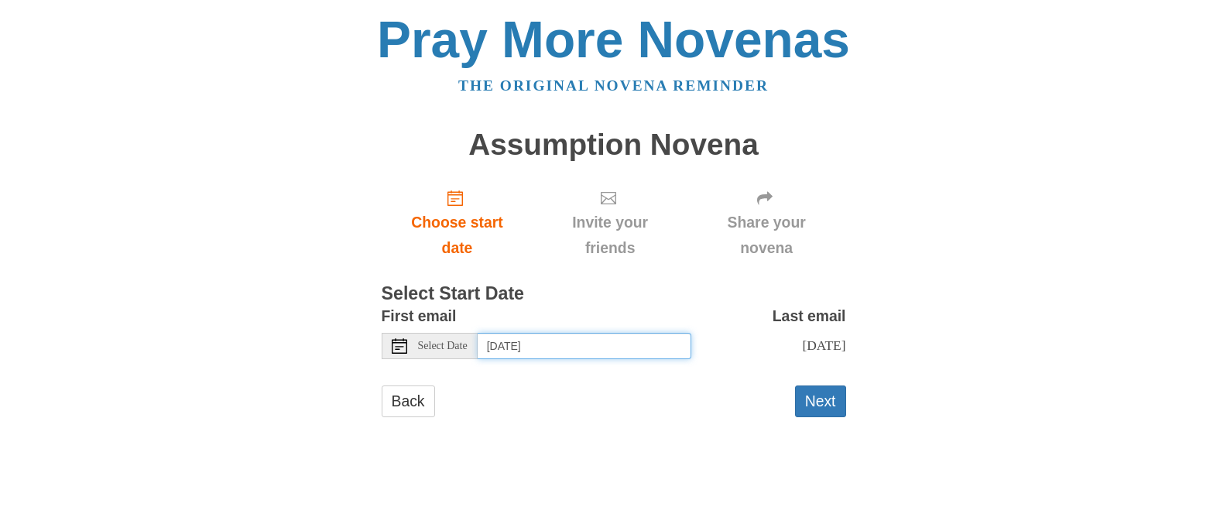
click at [656, 348] on input "[DATE]" at bounding box center [585, 346] width 214 height 26
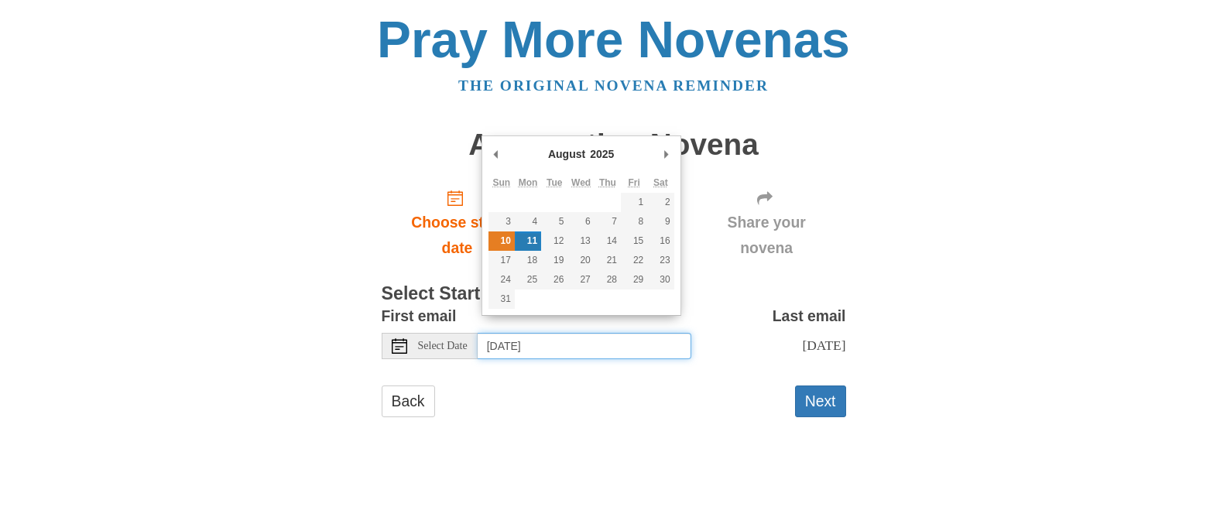
type input "[DATE]"
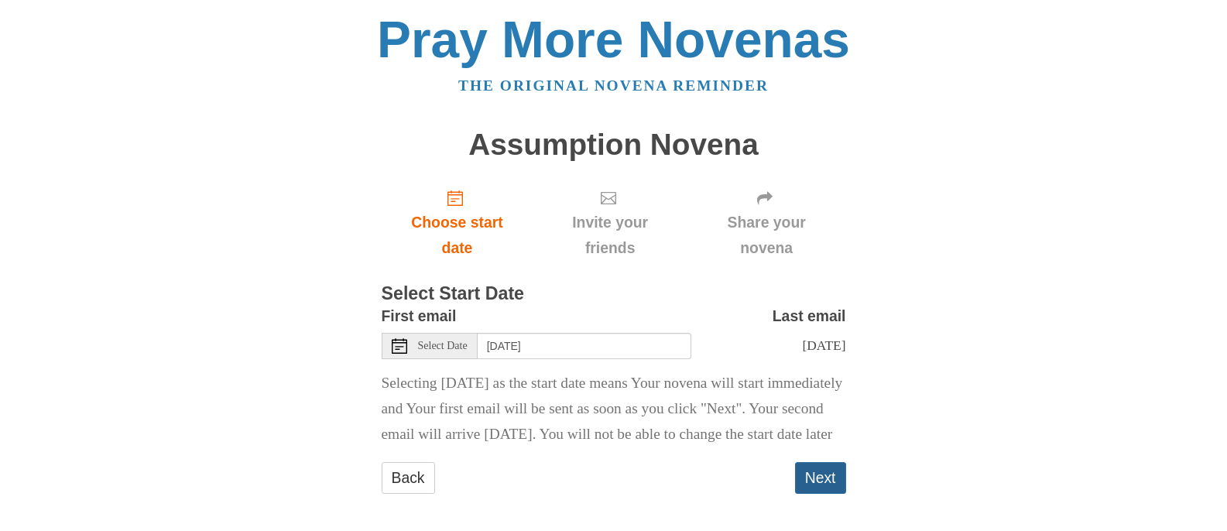
click at [823, 487] on button "Next" at bounding box center [820, 478] width 51 height 32
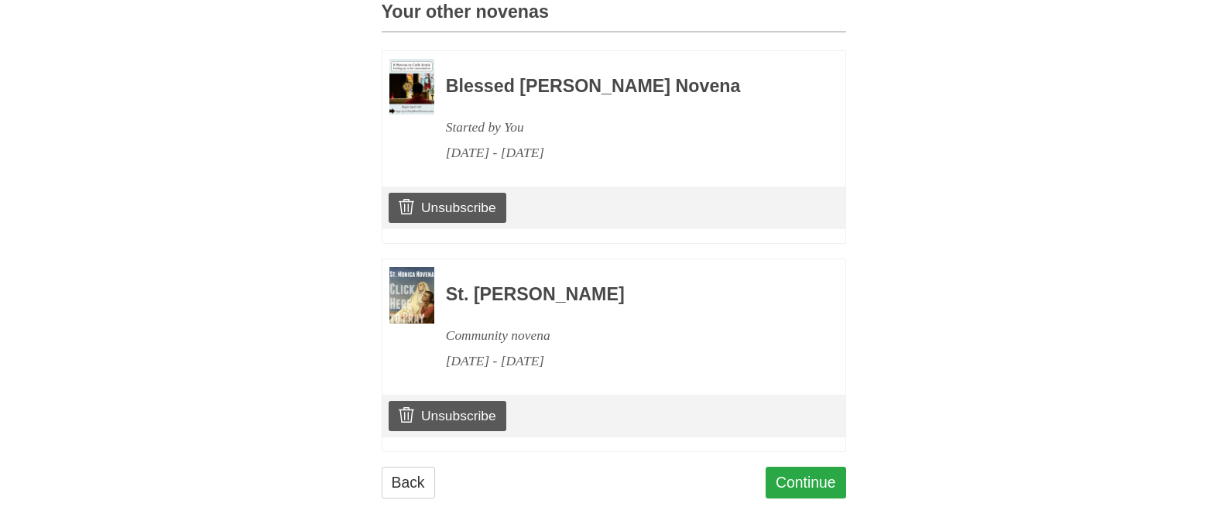
scroll to position [689, 0]
click at [813, 478] on link "Continue" at bounding box center [806, 484] width 81 height 32
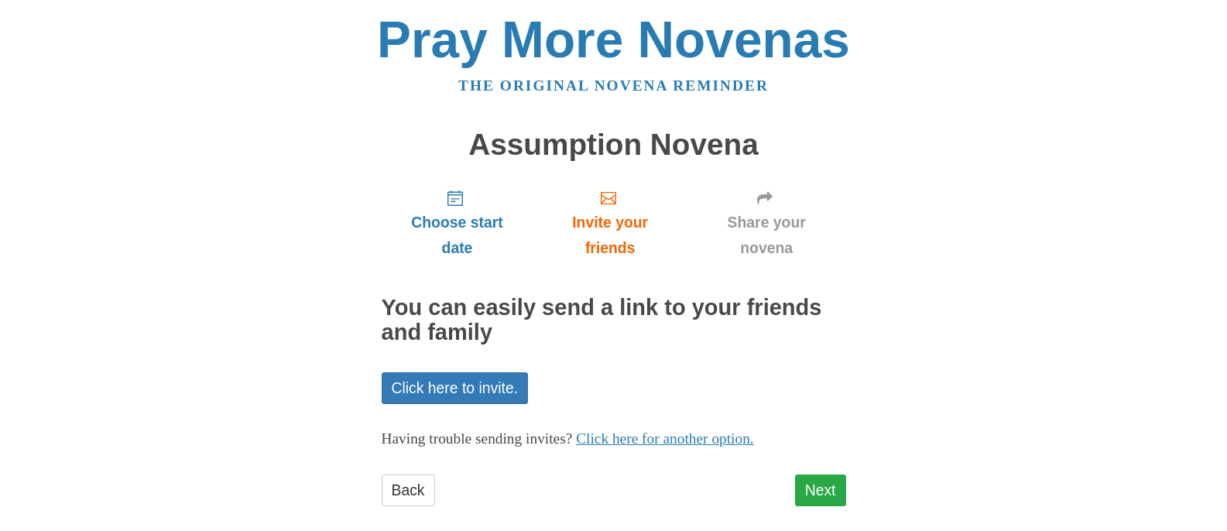
click at [816, 479] on link "Next" at bounding box center [820, 491] width 51 height 32
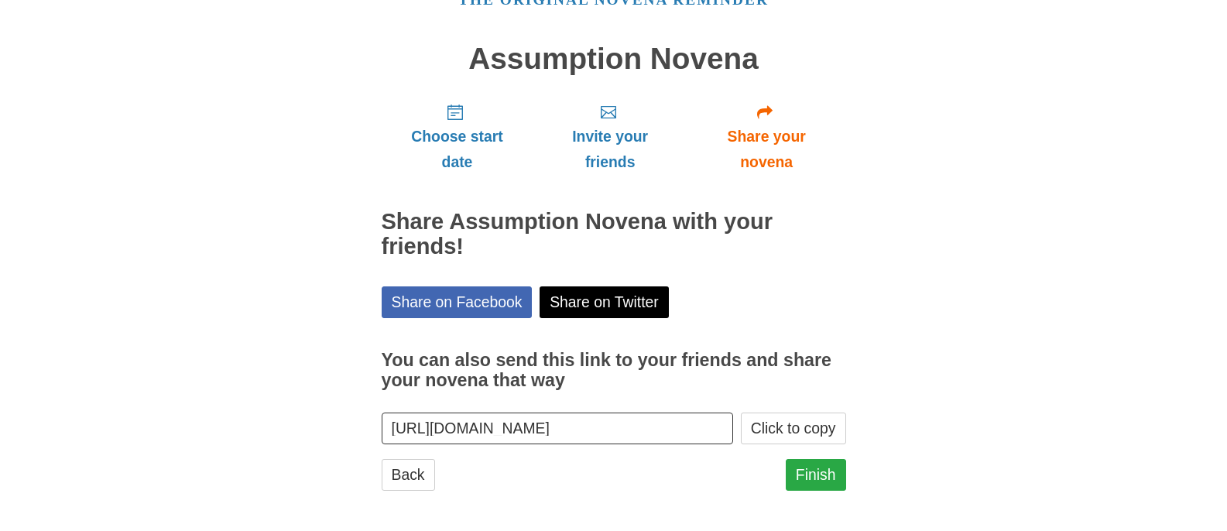
scroll to position [84, 0]
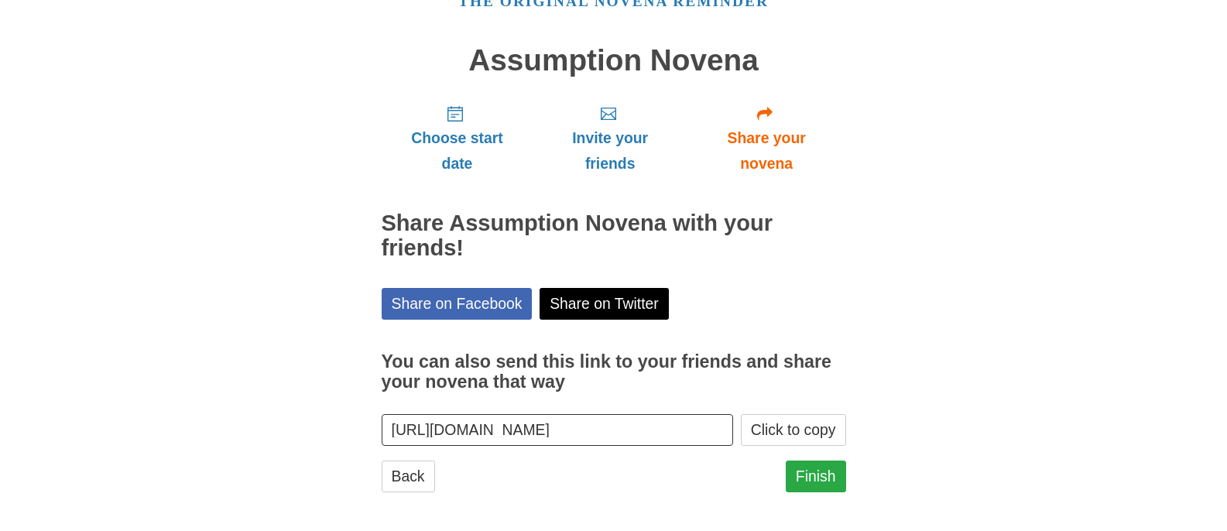
click at [823, 478] on link "Finish" at bounding box center [816, 477] width 60 height 32
